Goal: Transaction & Acquisition: Purchase product/service

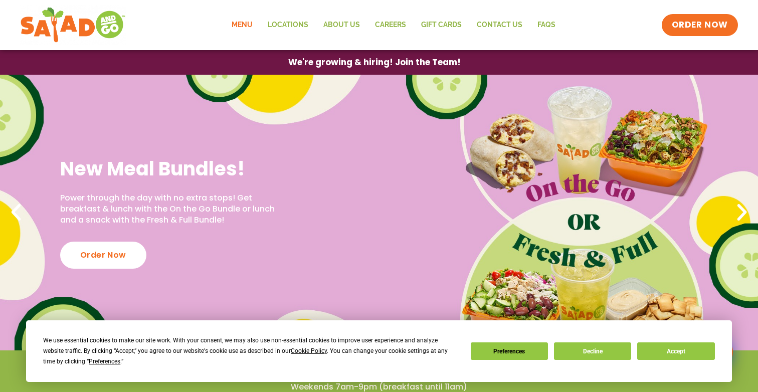
click at [251, 27] on link "Menu" at bounding box center [242, 25] width 36 height 23
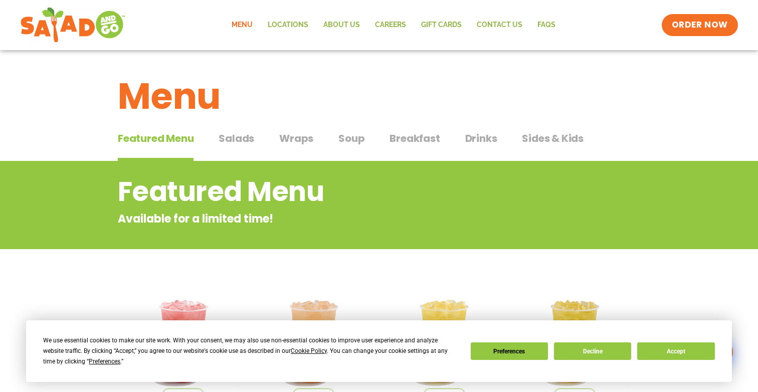
click at [609, 352] on button "Decline" at bounding box center [592, 351] width 77 height 18
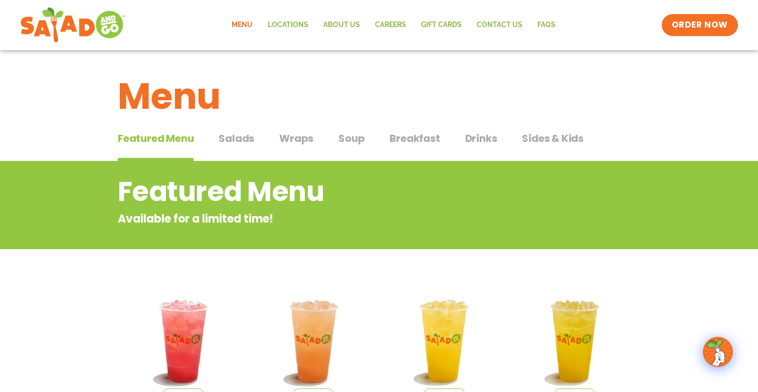
click at [225, 140] on span "Salads" at bounding box center [236, 138] width 36 height 15
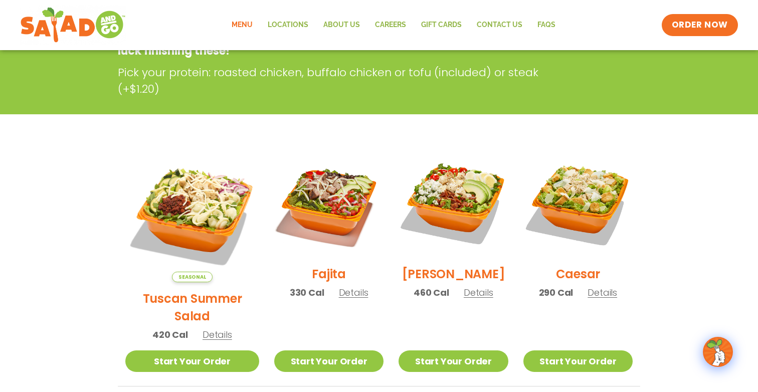
scroll to position [182, 0]
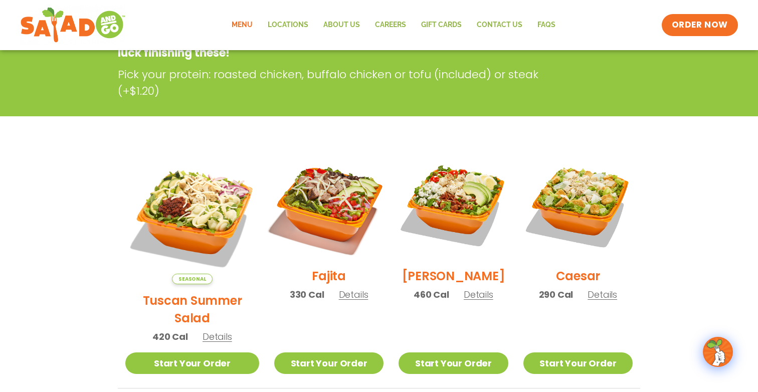
click at [271, 196] on img at bounding box center [329, 205] width 128 height 128
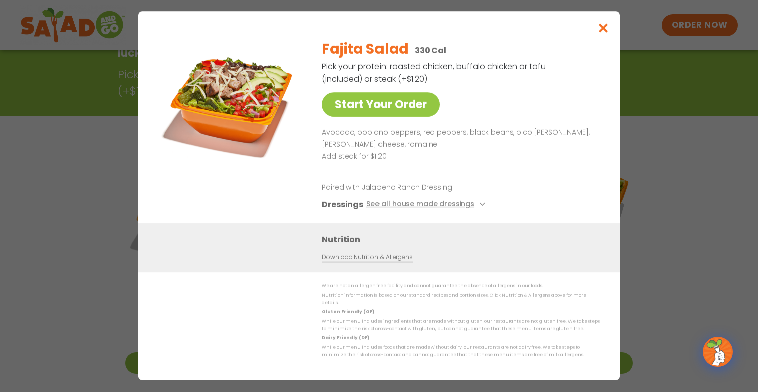
click at [604, 31] on icon "Close modal" at bounding box center [603, 28] width 13 height 11
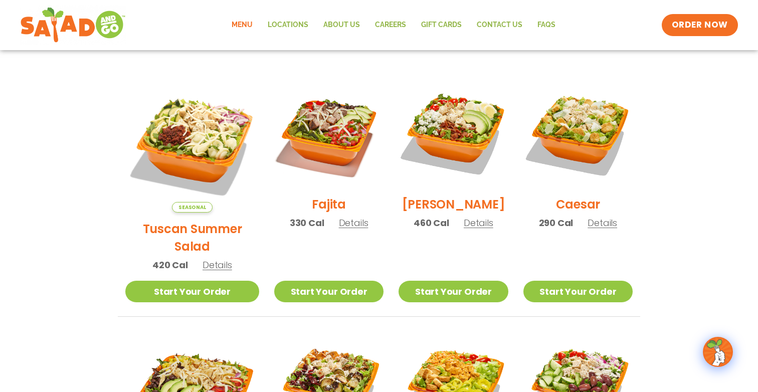
scroll to position [255, 0]
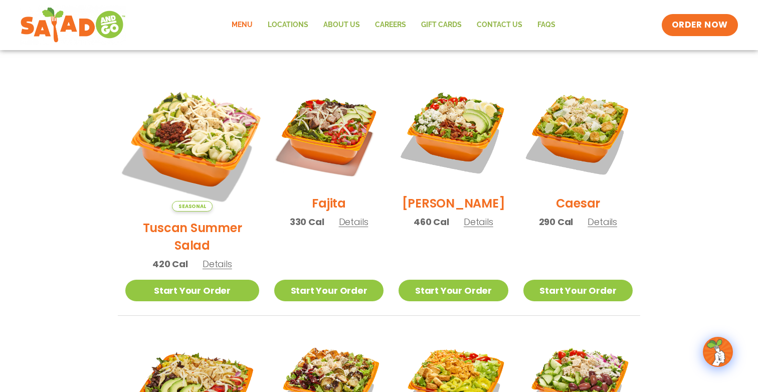
click at [174, 126] on img at bounding box center [192, 144] width 157 height 157
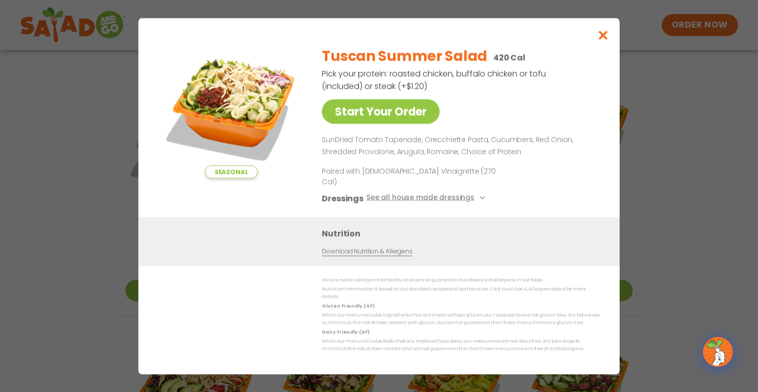
click at [673, 124] on div "Seasonal Start Your Order Tuscan Summer Salad 420 Cal Pick your protein: roaste…" at bounding box center [379, 196] width 758 height 392
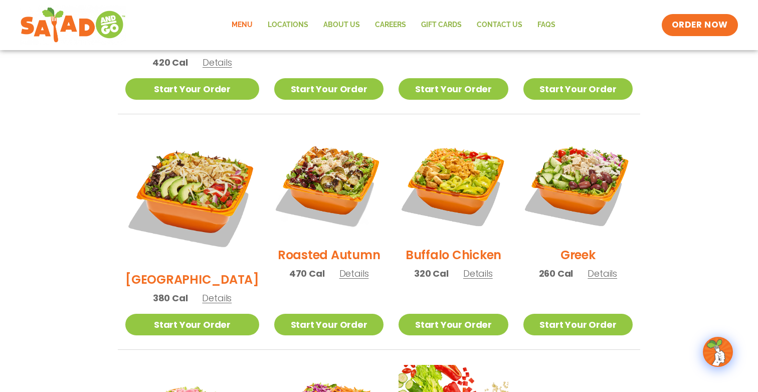
scroll to position [457, 0]
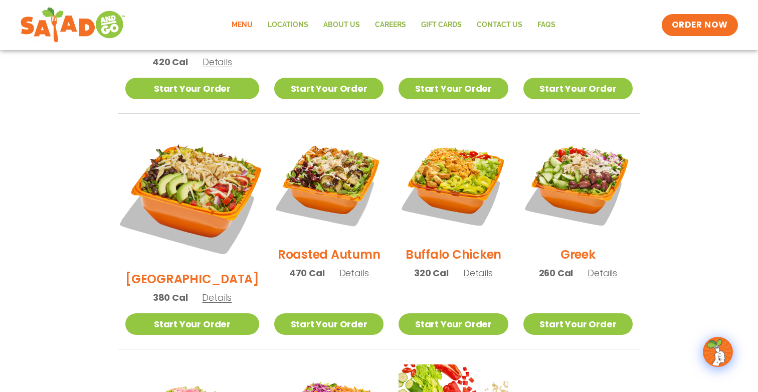
click at [183, 152] on img at bounding box center [192, 195] width 157 height 157
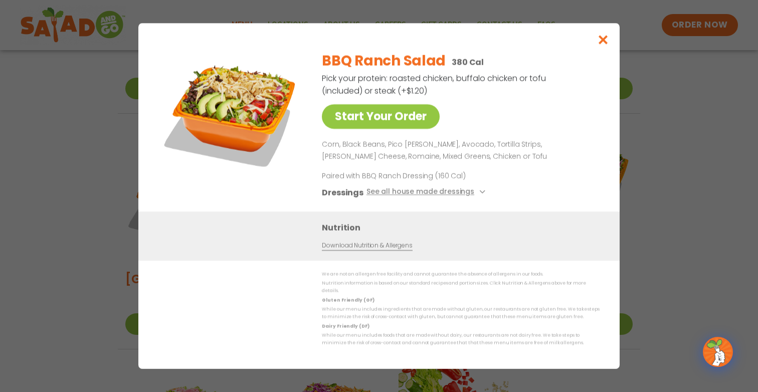
click at [601, 45] on icon "Close modal" at bounding box center [603, 40] width 13 height 11
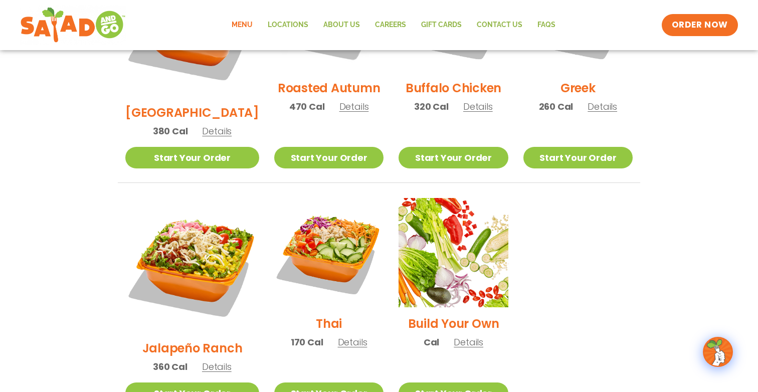
scroll to position [622, 0]
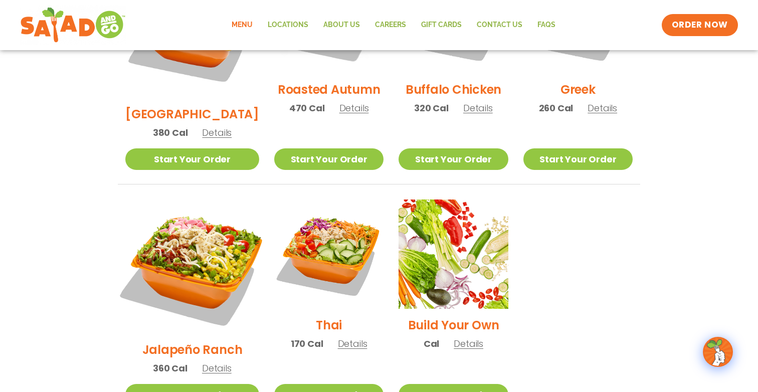
click at [193, 245] on img at bounding box center [192, 266] width 157 height 157
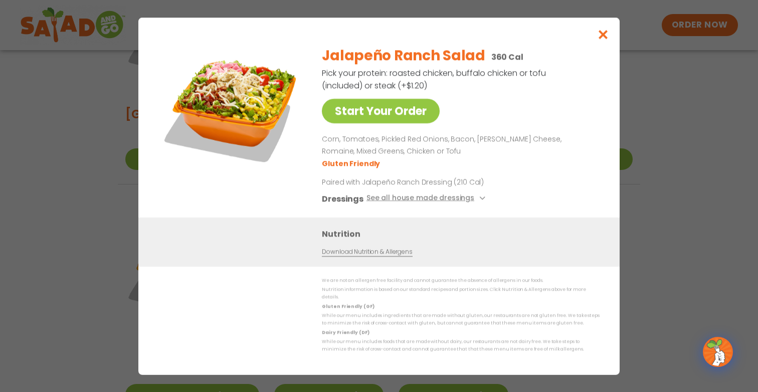
click at [705, 161] on div "Start Your Order Jalapeño Ranch Salad 360 Cal Pick your protein: roasted chicke…" at bounding box center [379, 196] width 758 height 392
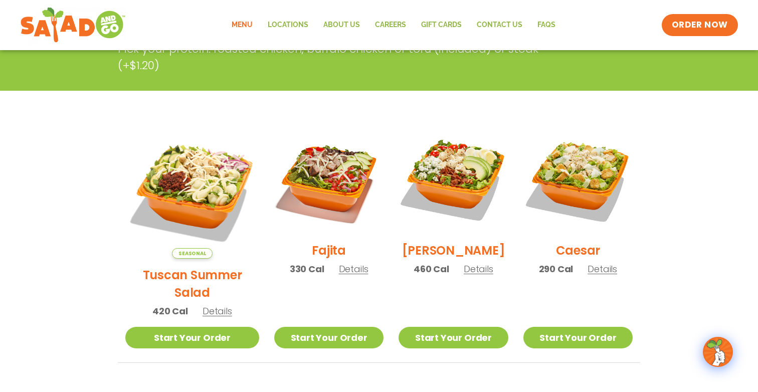
scroll to position [161, 0]
